Goal: Task Accomplishment & Management: Manage account settings

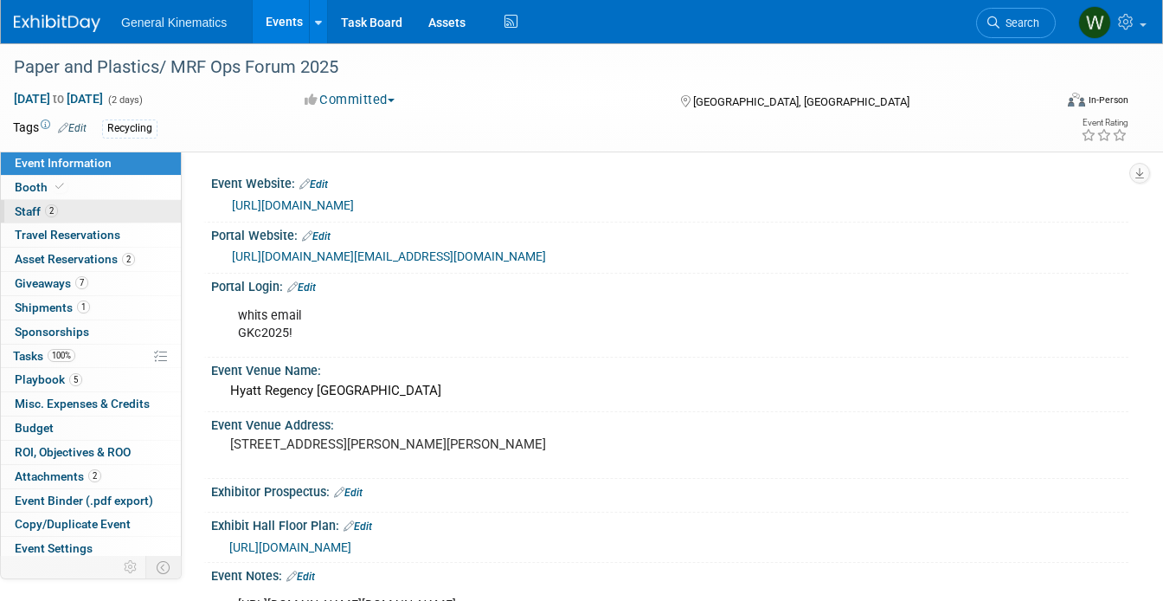
click at [54, 215] on span "2" at bounding box center [51, 210] width 13 height 13
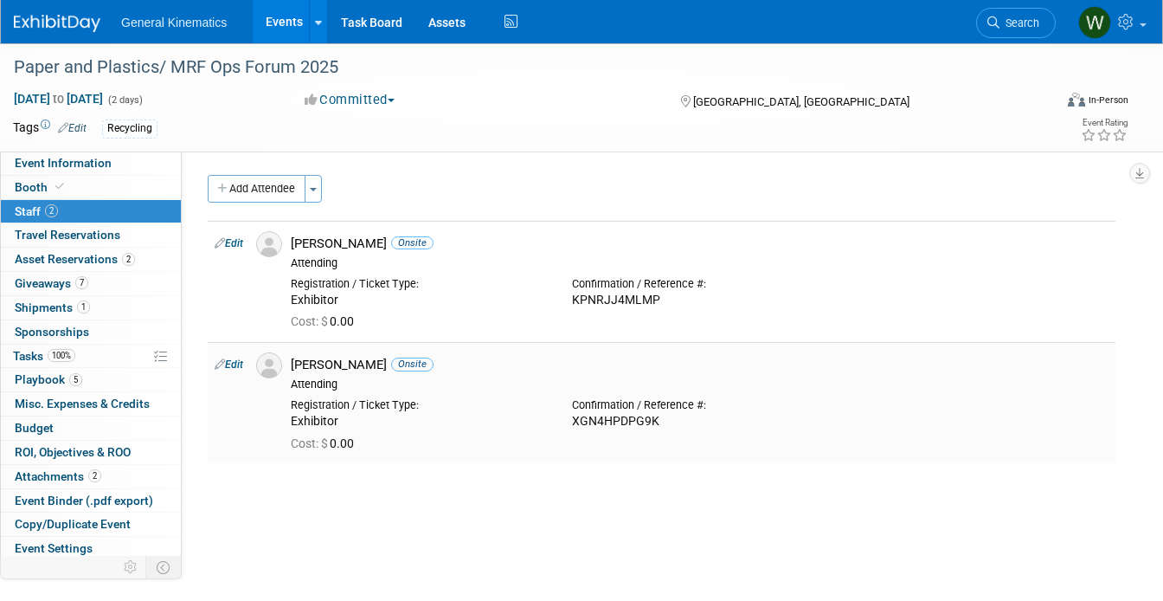
click at [226, 362] on link "Edit" at bounding box center [229, 364] width 29 height 12
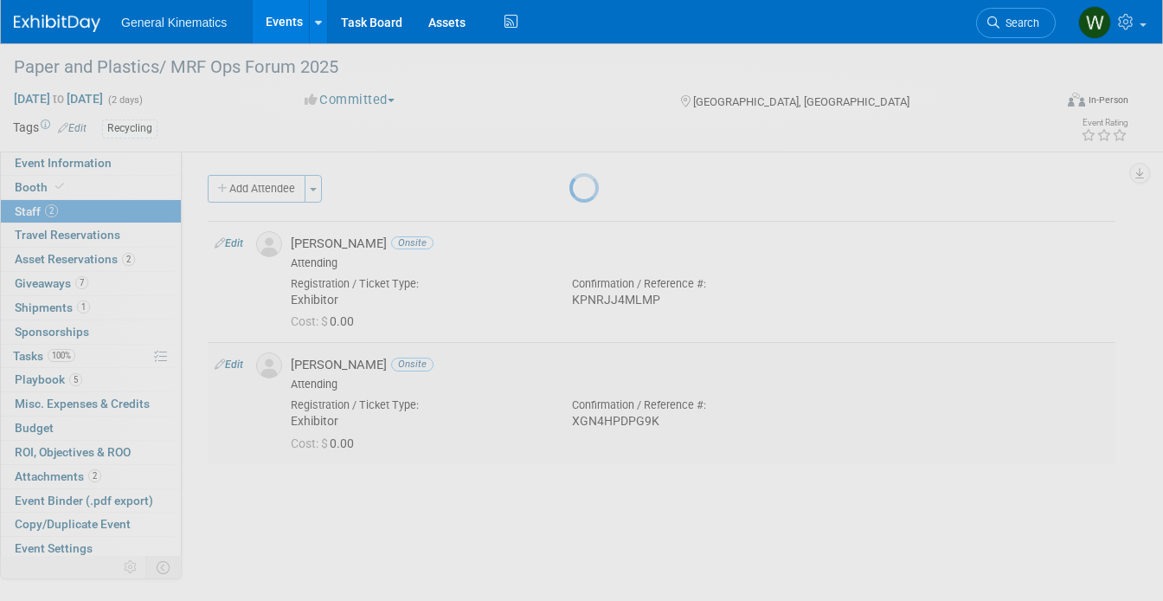
select select "bd85398a-2727-4beb-8923-45d5360c7163"
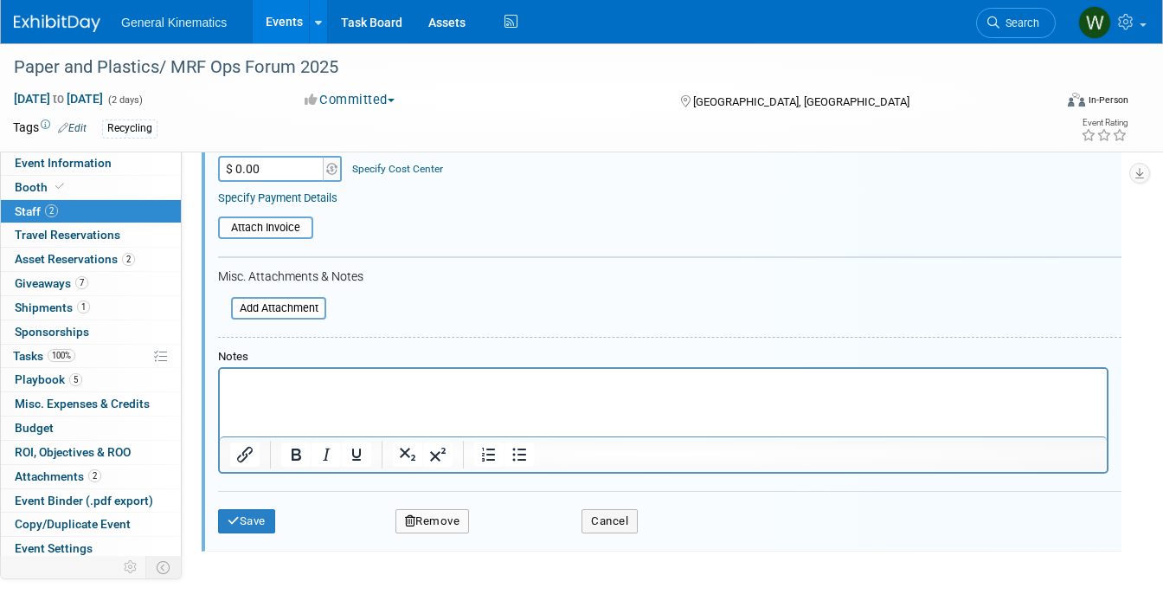
scroll to position [470, 0]
click at [315, 391] on html at bounding box center [663, 379] width 887 height 24
paste body "Rich Text Area. Press ALT-0 for help."
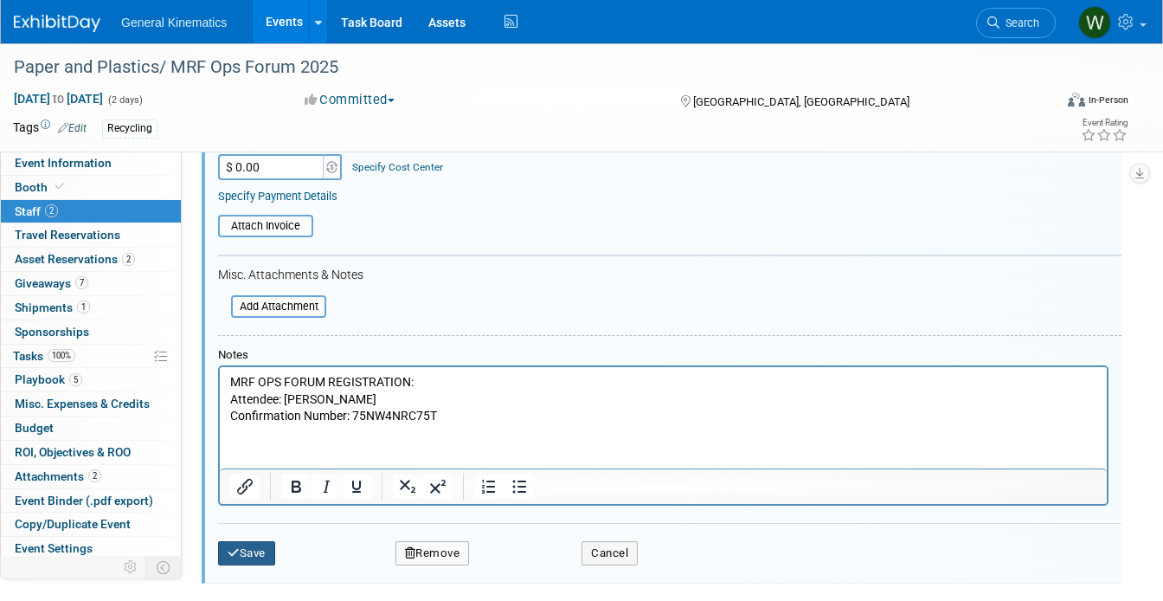
click at [257, 555] on button "Save" at bounding box center [246, 553] width 57 height 24
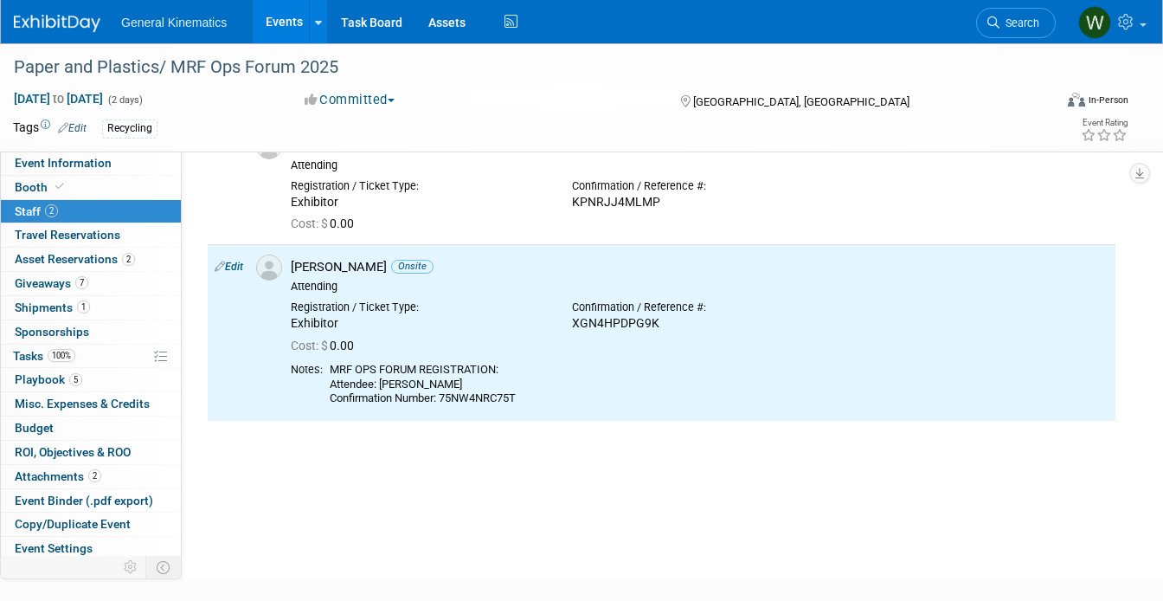
scroll to position [93, 0]
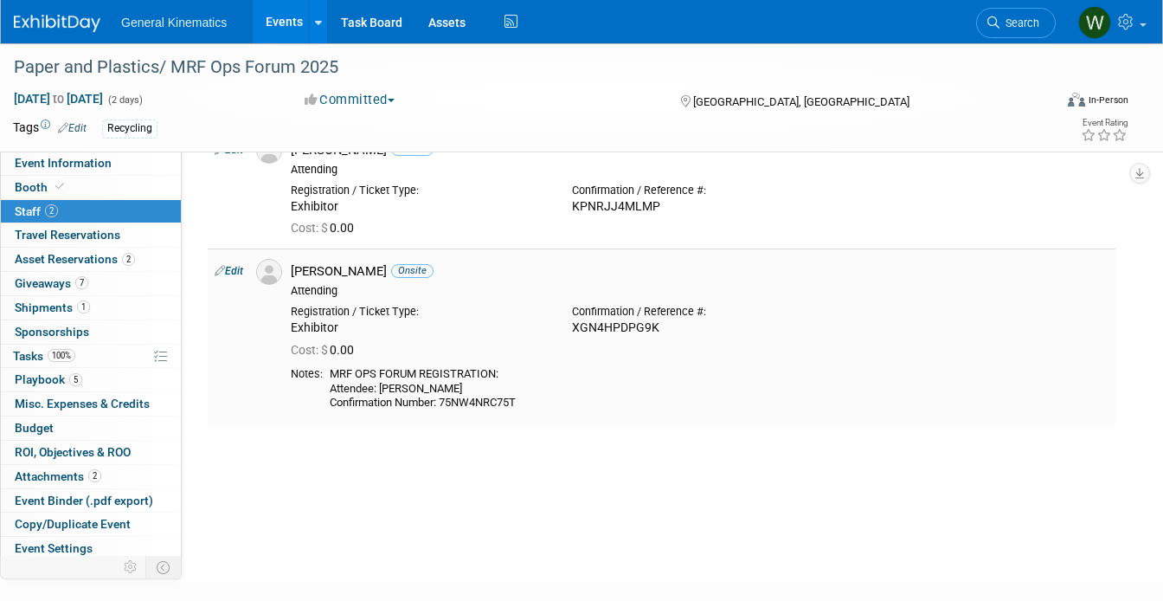
click at [232, 273] on link "Edit" at bounding box center [229, 271] width 29 height 12
select select "bd85398a-2727-4beb-8923-45d5360c7163"
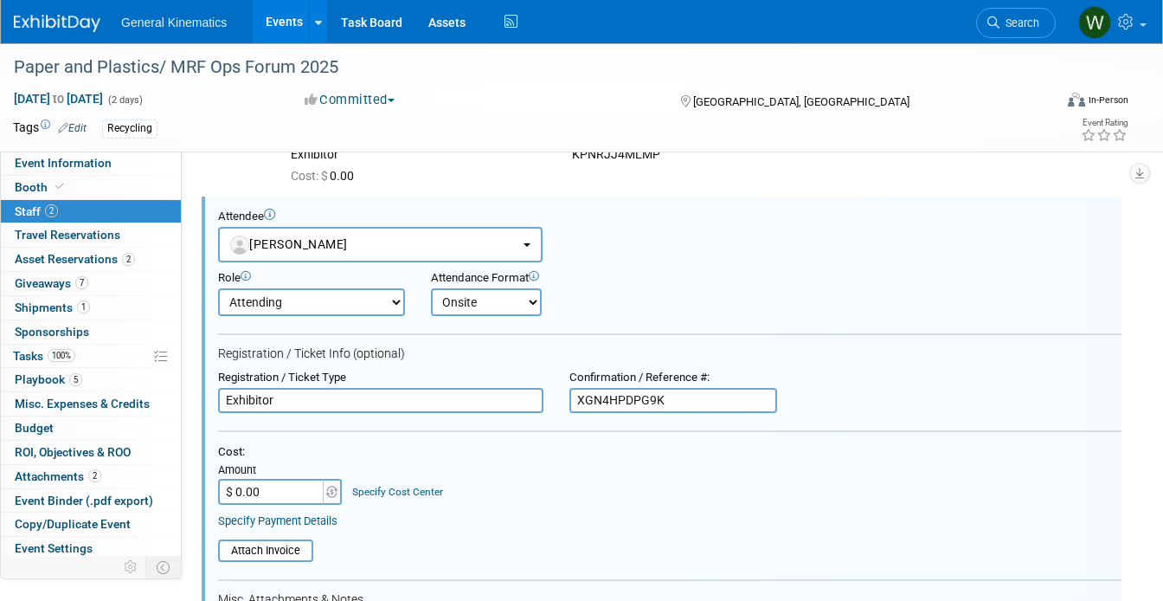
scroll to position [0, 0]
click at [225, 398] on input "Exhibitor" at bounding box center [380, 401] width 325 height 26
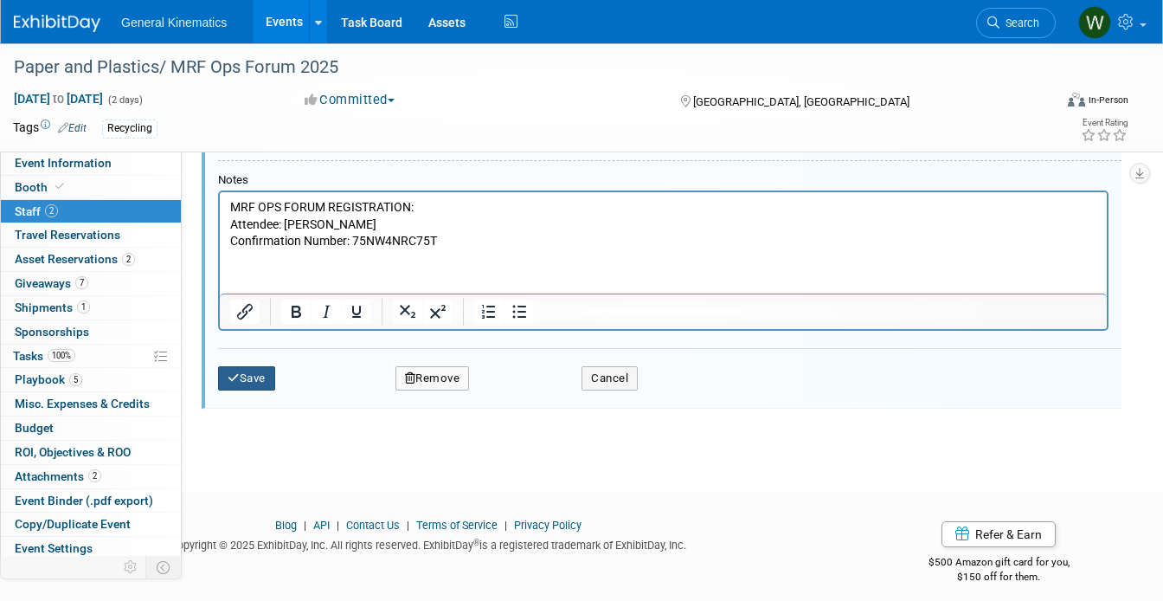
type input "PPRC Exhibitor"
click at [233, 380] on icon "submit" at bounding box center [234, 377] width 12 height 11
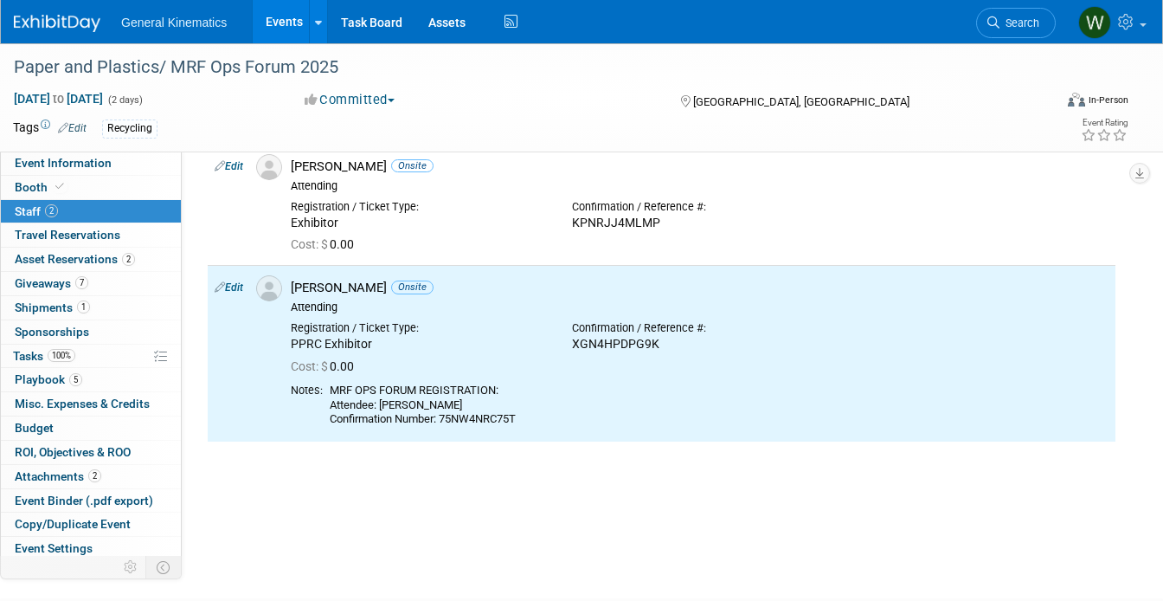
scroll to position [72, 0]
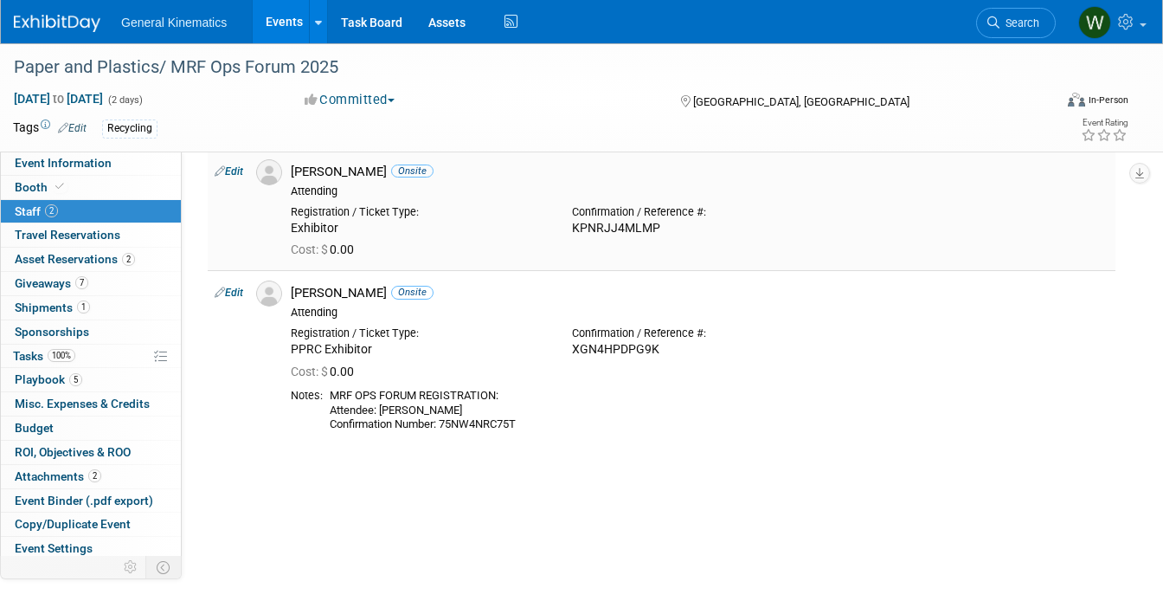
click at [234, 170] on link "Edit" at bounding box center [229, 171] width 29 height 12
select select "c7971f36-d38c-4008-8df8-a89ebeadeec8"
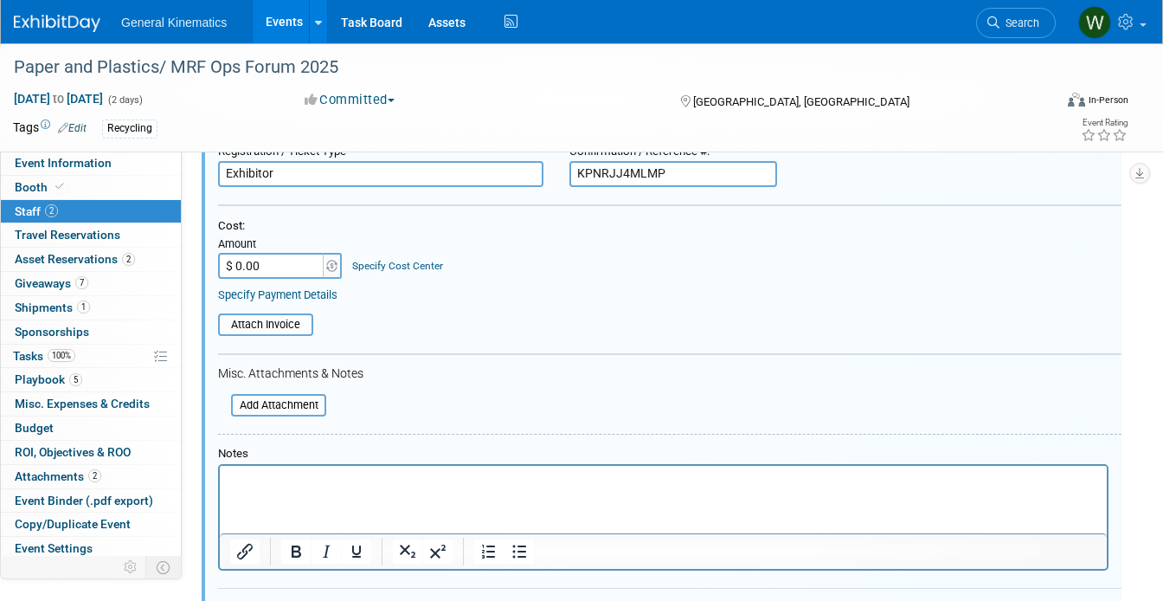
scroll to position [263, 0]
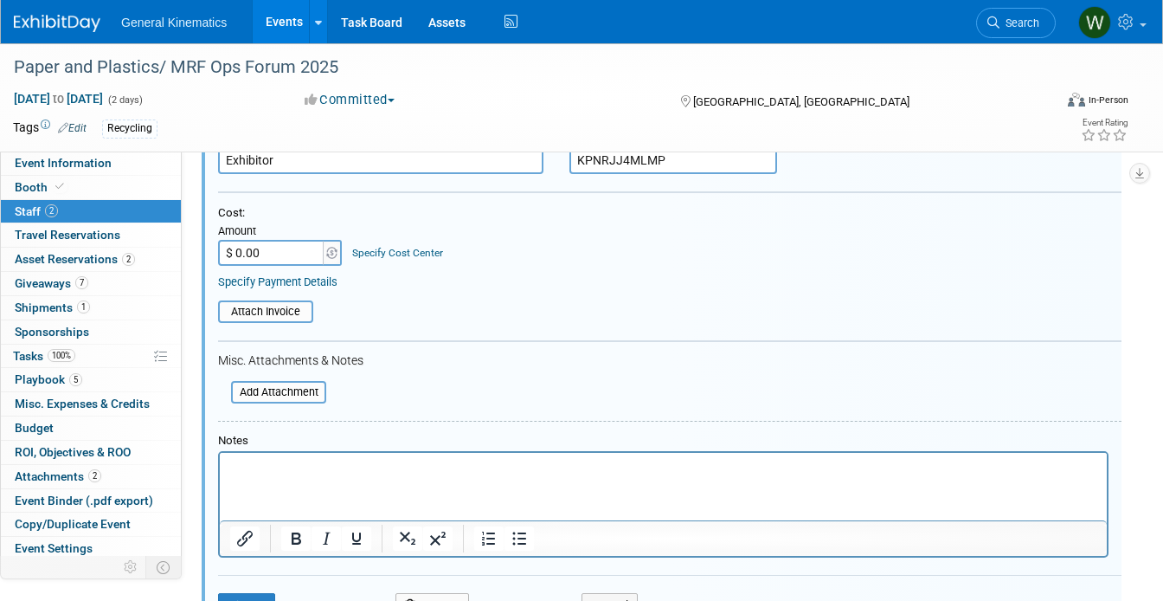
click at [275, 477] on html at bounding box center [663, 465] width 887 height 24
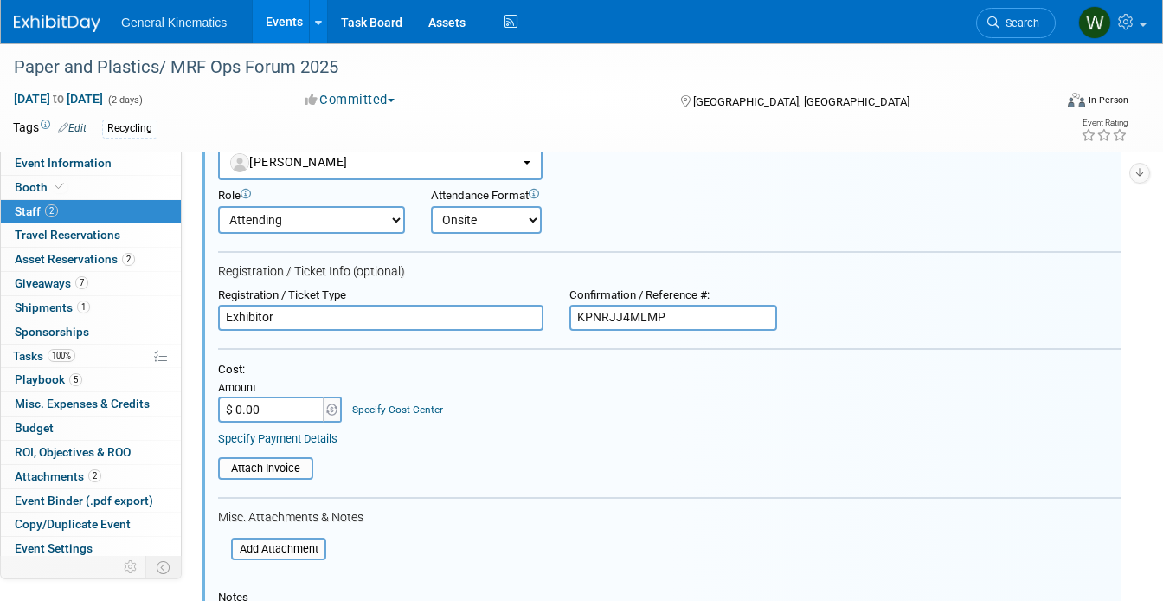
scroll to position [111, 0]
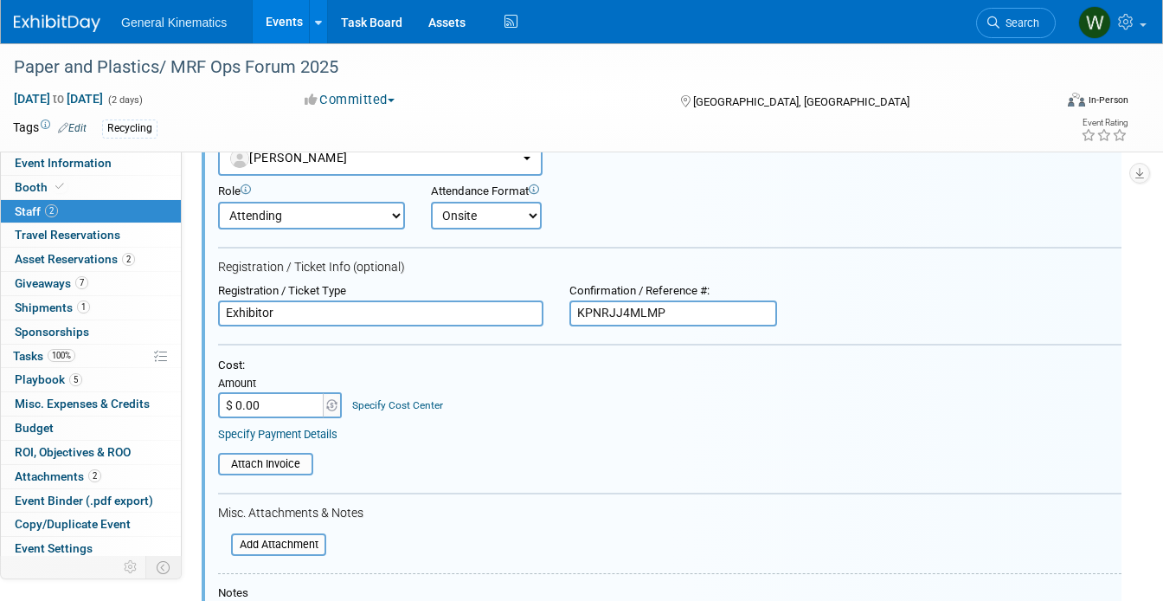
click at [223, 314] on input "Exhibitor" at bounding box center [380, 313] width 325 height 26
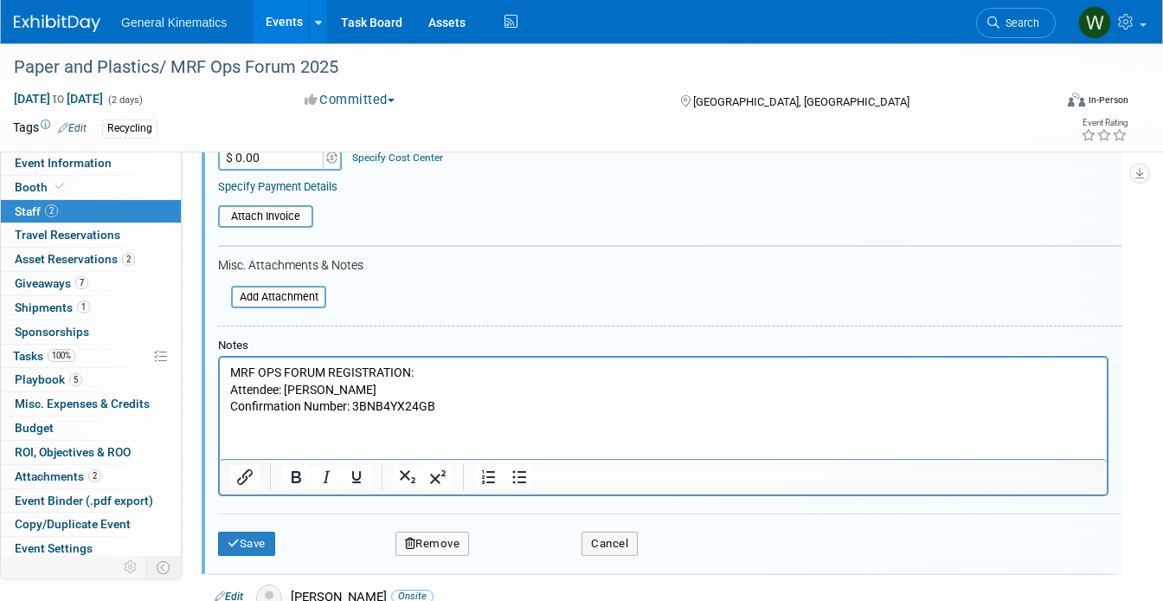
scroll to position [406, 0]
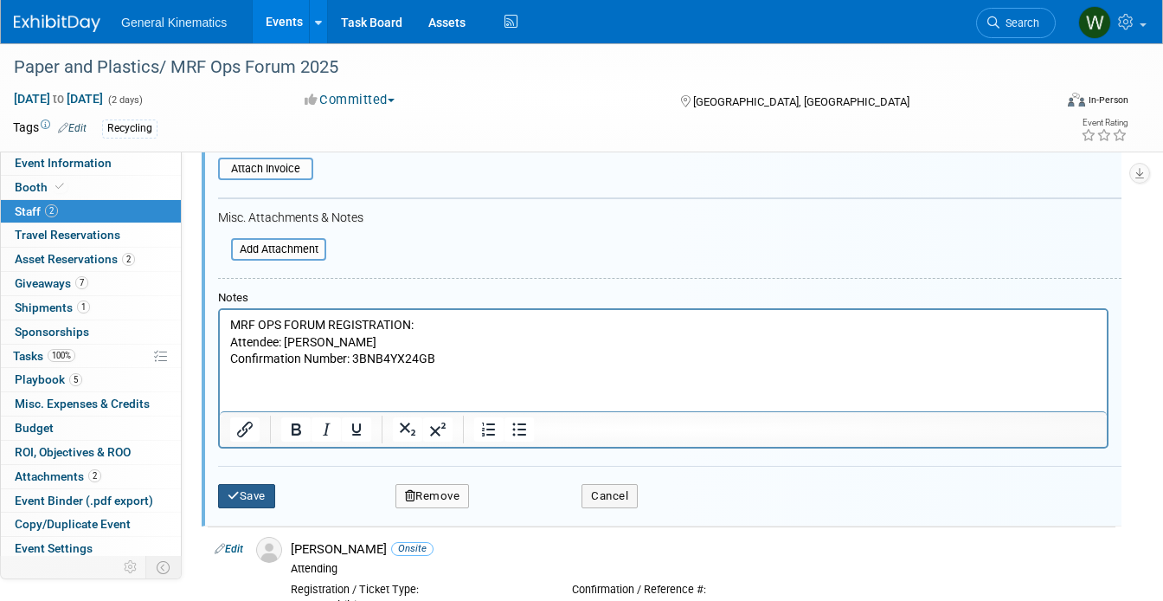
type input "PPRC Exhibitor"
click at [236, 499] on icon "submit" at bounding box center [234, 495] width 12 height 11
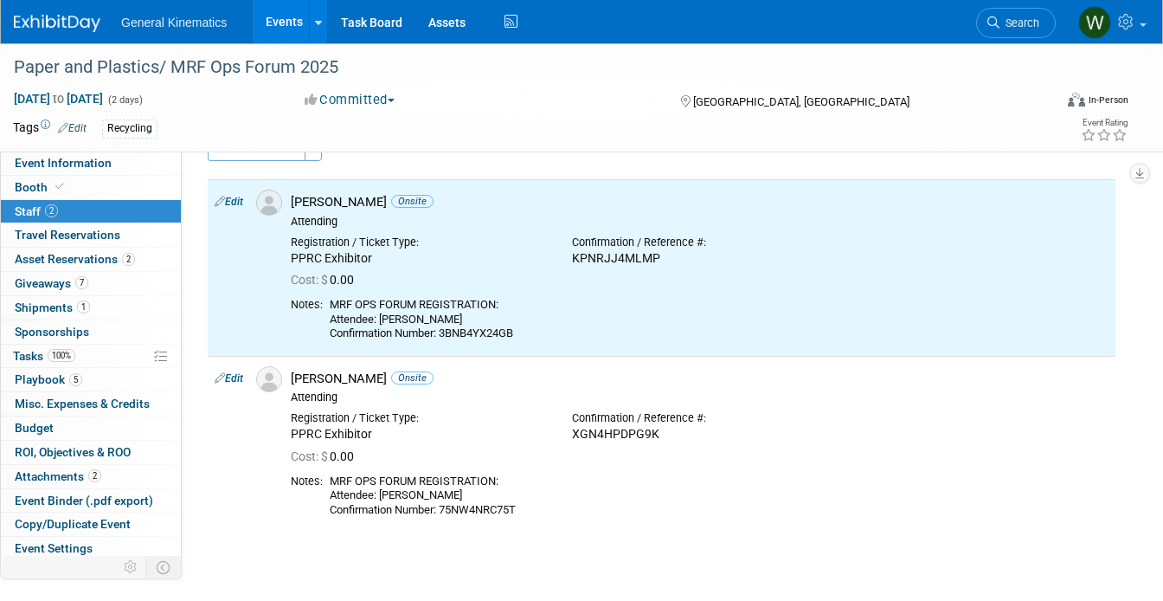
scroll to position [42, 0]
